Goal: Obtain resource: Download file/media

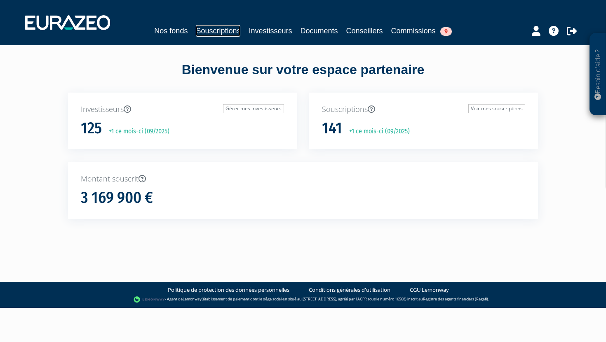
click at [210, 30] on link "Souscriptions" at bounding box center [218, 31] width 45 height 12
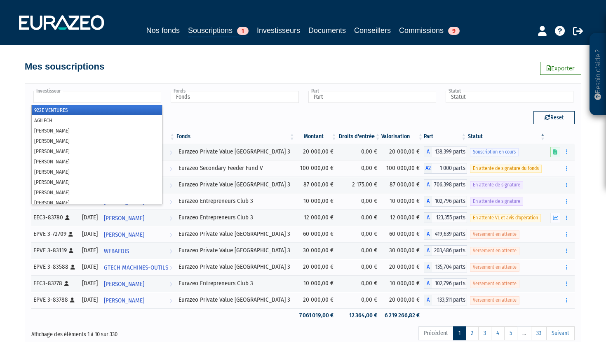
click at [122, 94] on input "text" at bounding box center [97, 97] width 128 height 12
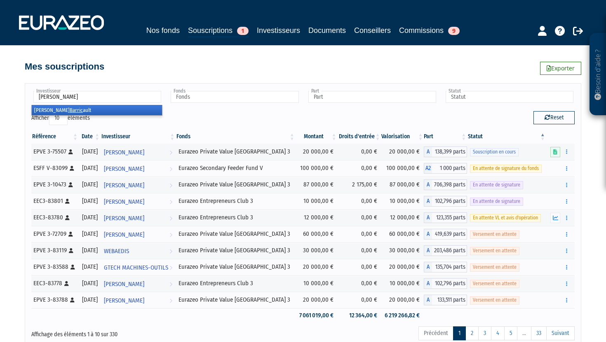
type input "barricaul"
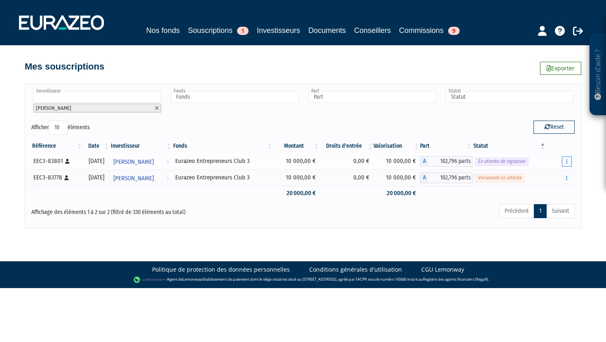
click at [563, 163] on button "button" at bounding box center [567, 162] width 10 height 10
click at [468, 200] on td at bounding box center [446, 193] width 52 height 14
click at [568, 177] on button "button" at bounding box center [567, 178] width 10 height 10
click at [557, 190] on link "Documents" at bounding box center [548, 193] width 41 height 14
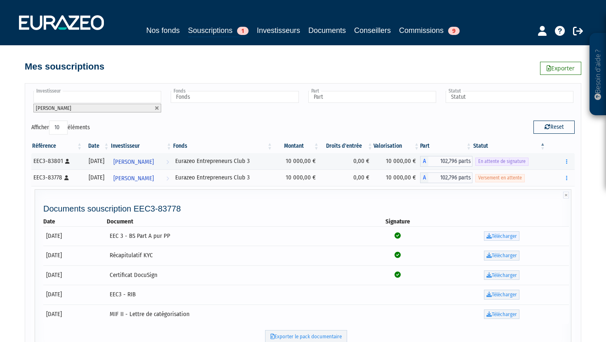
click at [508, 234] on link "Télécharger" at bounding box center [501, 237] width 35 height 10
